Goal: Find specific page/section: Find specific page/section

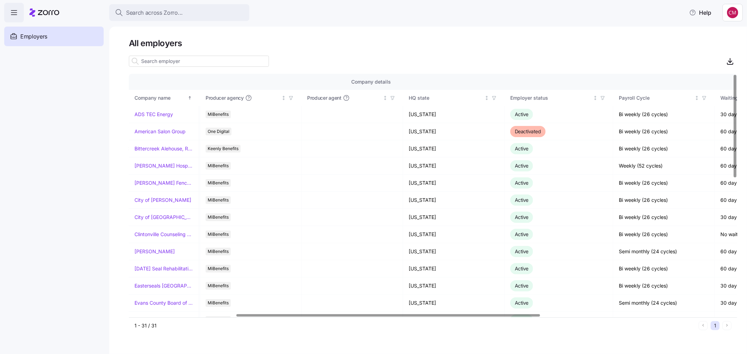
click at [422, 314] on div at bounding box center [387, 315] width 303 height 2
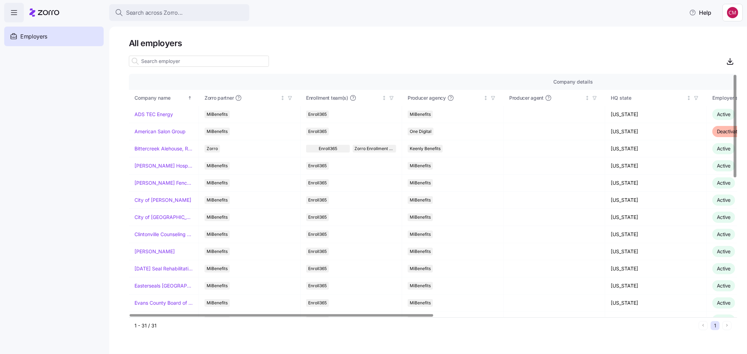
click at [181, 314] on div at bounding box center [281, 315] width 303 height 2
click at [143, 112] on link "ADS TEC Energy" at bounding box center [153, 114] width 39 height 7
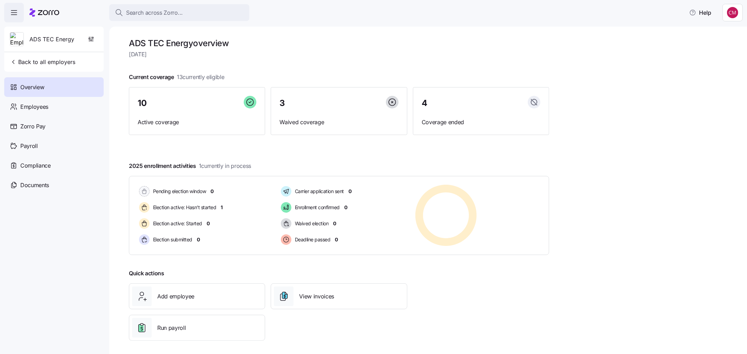
click at [39, 13] on icon at bounding box center [44, 12] width 30 height 8
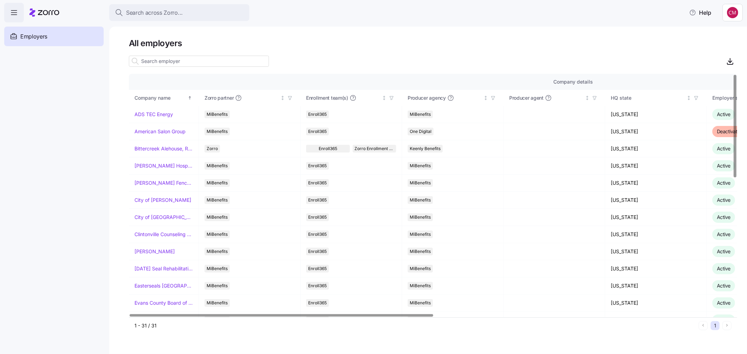
click at [348, 314] on div at bounding box center [281, 315] width 303 height 2
click at [165, 117] on link "ADS TEC Energy" at bounding box center [153, 114] width 39 height 7
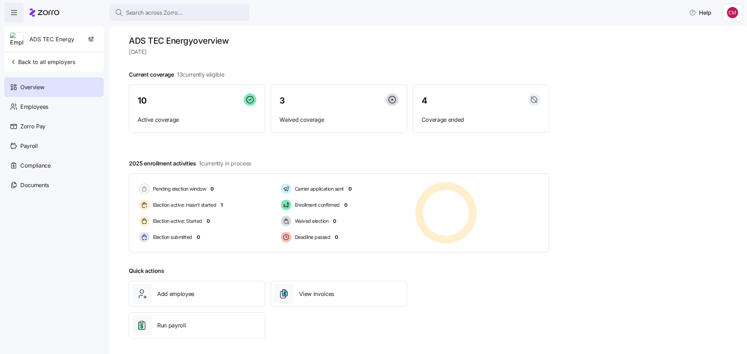
scroll to position [4, 0]
drag, startPoint x: 36, startPoint y: 12, endPoint x: 39, endPoint y: 13, distance: 3.7
click at [36, 12] on icon at bounding box center [44, 12] width 30 height 8
